Goal: Information Seeking & Learning: Learn about a topic

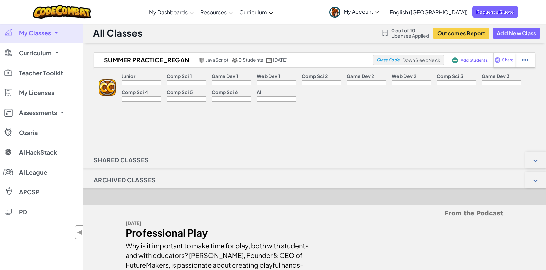
scroll to position [266, 0]
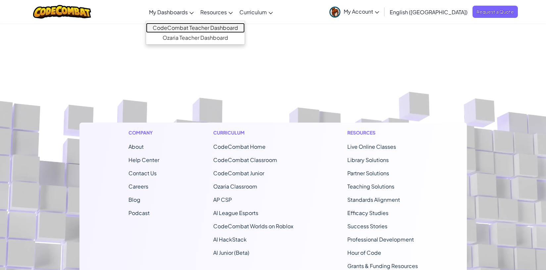
click at [199, 26] on link "CodeCombat Teacher Dashboard" at bounding box center [195, 28] width 99 height 10
click at [212, 25] on link "CodeCombat Teacher Dashboard" at bounding box center [195, 28] width 99 height 10
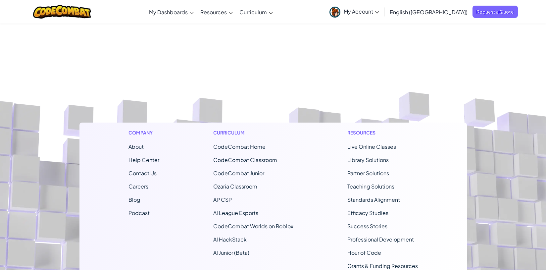
click at [379, 10] on span "My Account" at bounding box center [361, 11] width 35 height 7
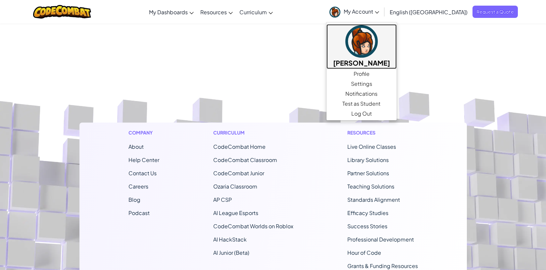
click at [378, 43] on img at bounding box center [361, 41] width 32 height 32
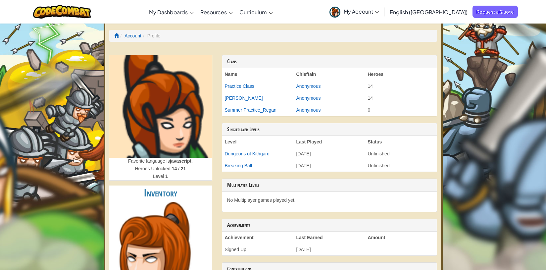
click at [379, 14] on span "My Account" at bounding box center [361, 11] width 35 height 7
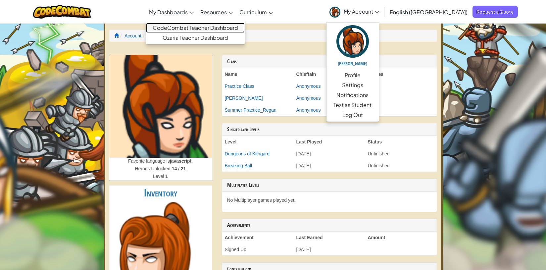
click at [207, 25] on link "CodeCombat Teacher Dashboard" at bounding box center [195, 28] width 99 height 10
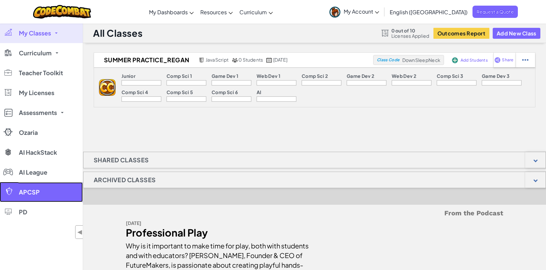
click at [32, 192] on link "APCSP" at bounding box center [41, 192] width 83 height 20
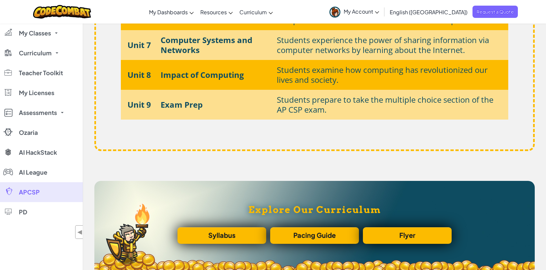
scroll to position [1929, 0]
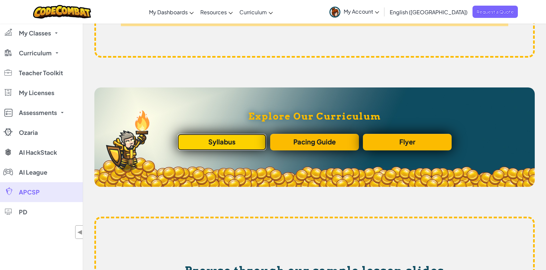
click at [227, 143] on link "Syllabus" at bounding box center [221, 142] width 89 height 17
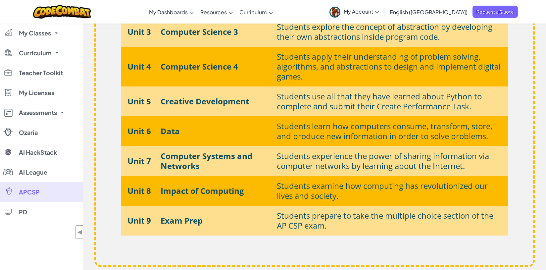
scroll to position [1725, 0]
